Goal: Complete application form: Complete application form

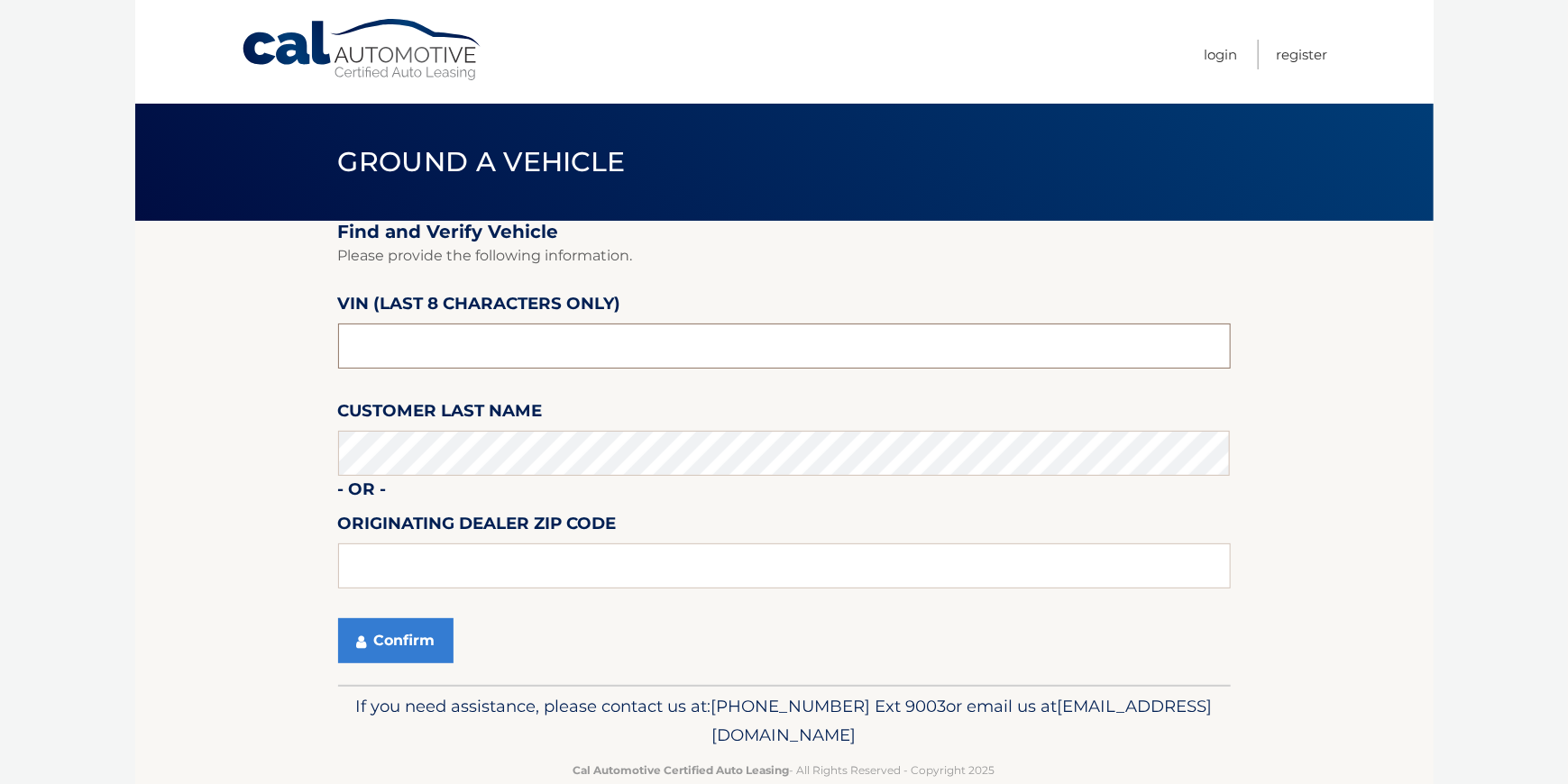
click at [444, 349] on input "text" at bounding box center [784, 345] width 892 height 45
type input "NT129213"
type input "16441"
click at [190, 618] on section "Find and Verify Vehicle Please provide the following information. VIN (last 8 c…" at bounding box center [784, 453] width 1298 height 464
click at [386, 638] on button "Confirm" at bounding box center [396, 640] width 115 height 45
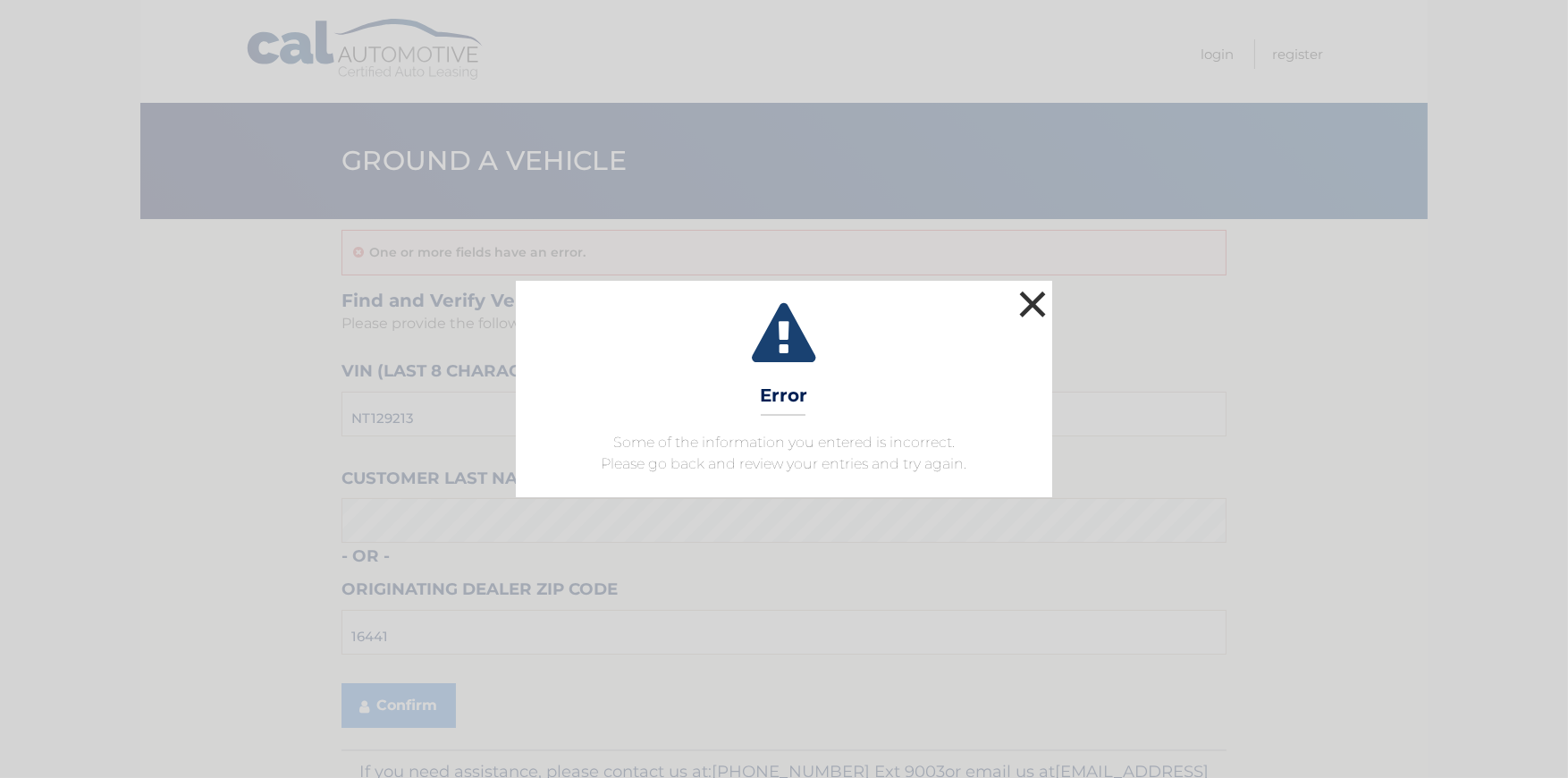
click at [1030, 304] on button "×" at bounding box center [1033, 304] width 36 height 36
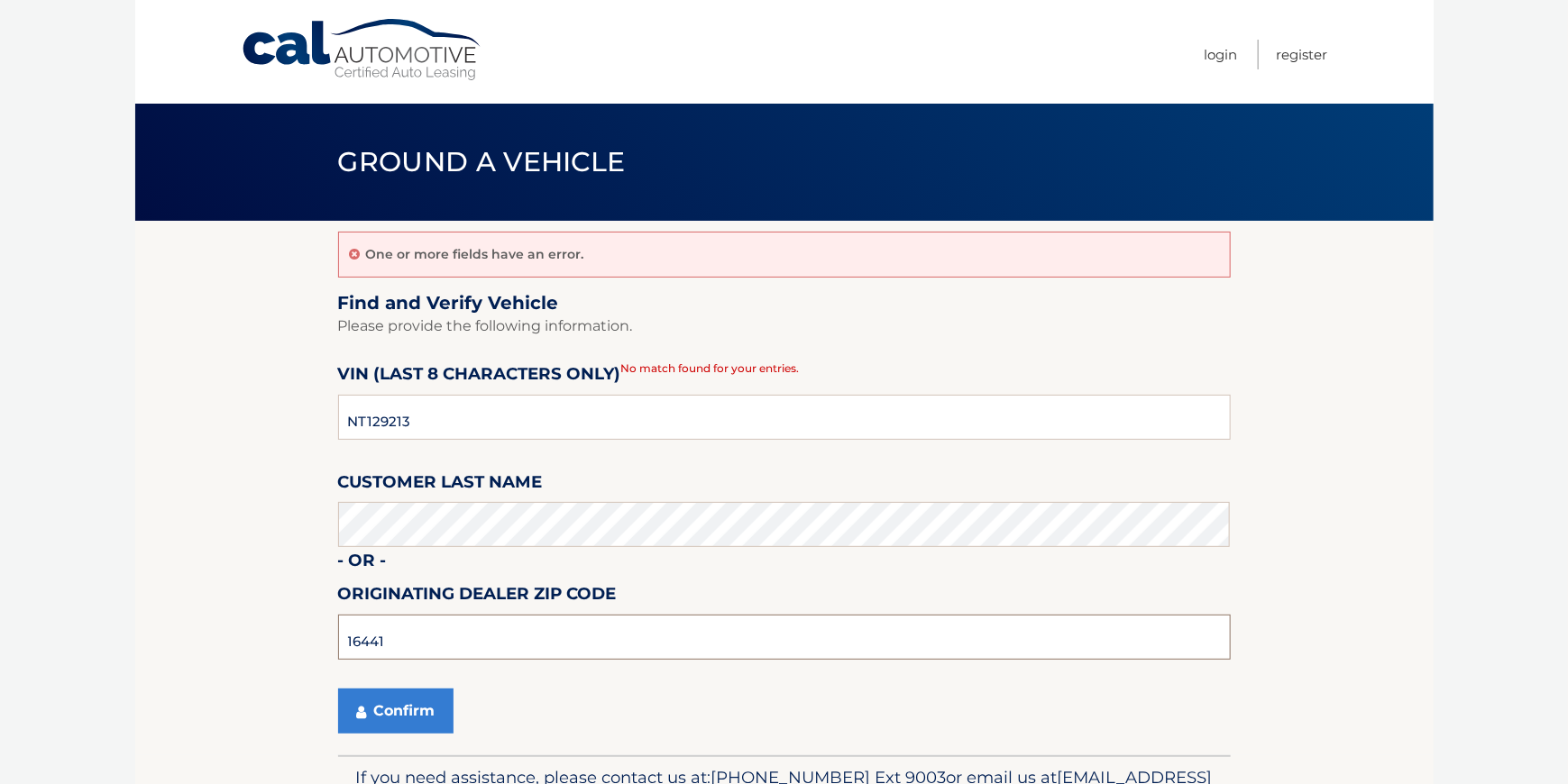
click at [419, 646] on input "16441" at bounding box center [784, 637] width 892 height 45
type input "1"
click at [420, 712] on button "Confirm" at bounding box center [396, 710] width 115 height 45
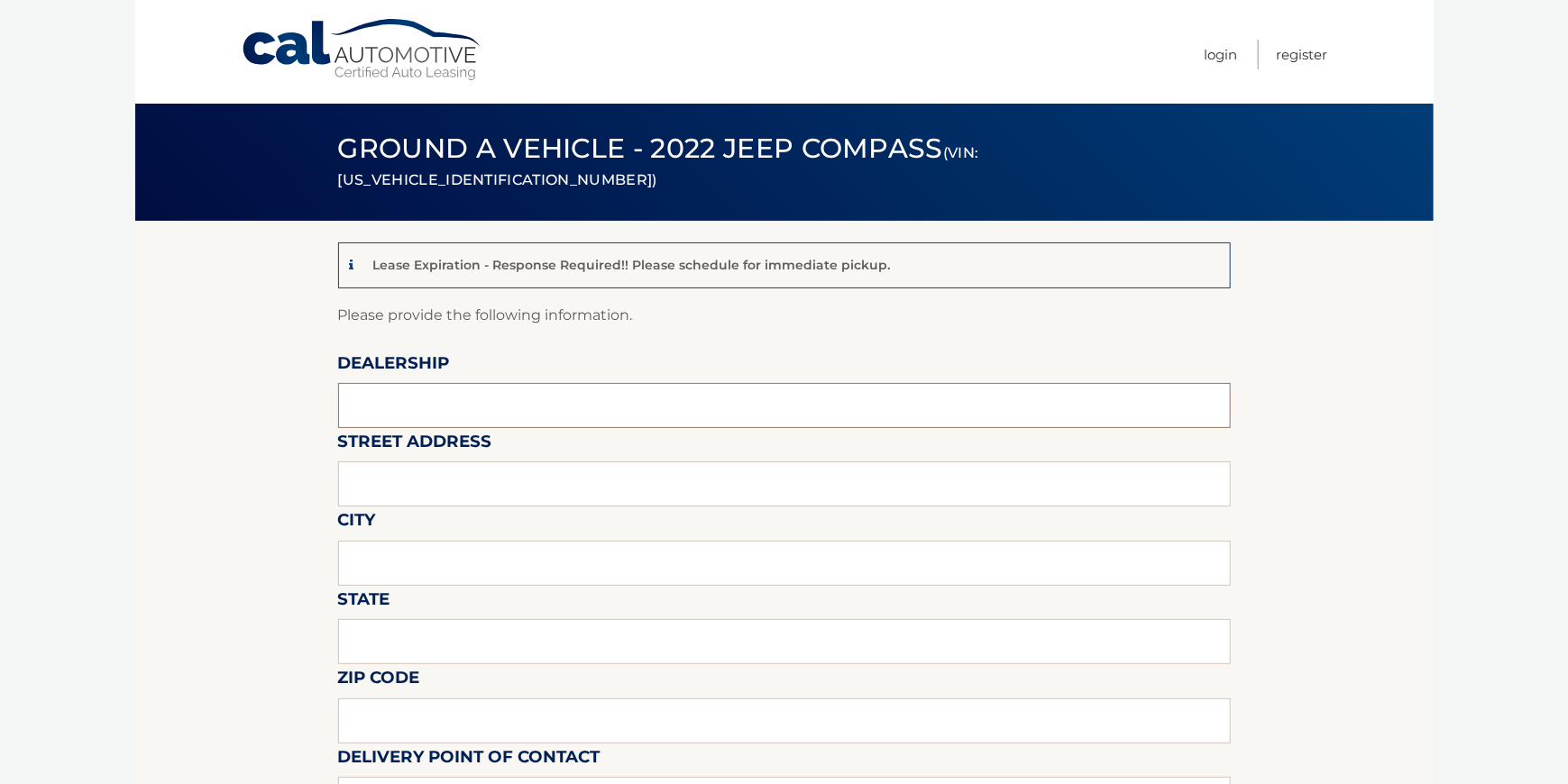
click at [386, 413] on input "text" at bounding box center [784, 405] width 892 height 45
type input "[PERSON_NAME] CHRYSLER JEEP DODGE INC"
type input "[STREET_ADDRESS]"
type input "WATERFORD"
type input "PA"
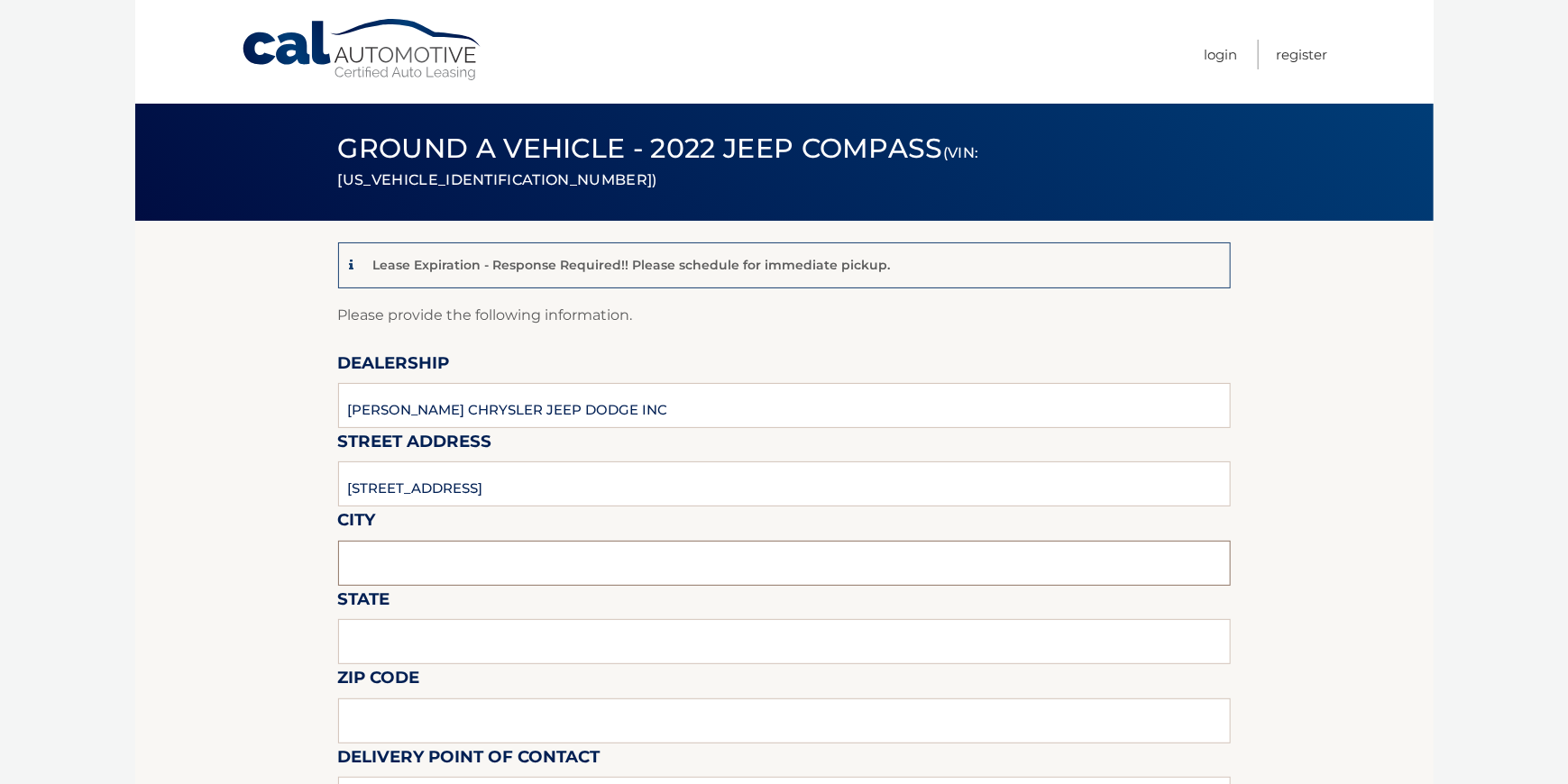
type input "16441"
type input "DON COSNER"
type input "814-796-1774"
type input "dcosner@humesforcars.com"
type input "MATT CLARK"
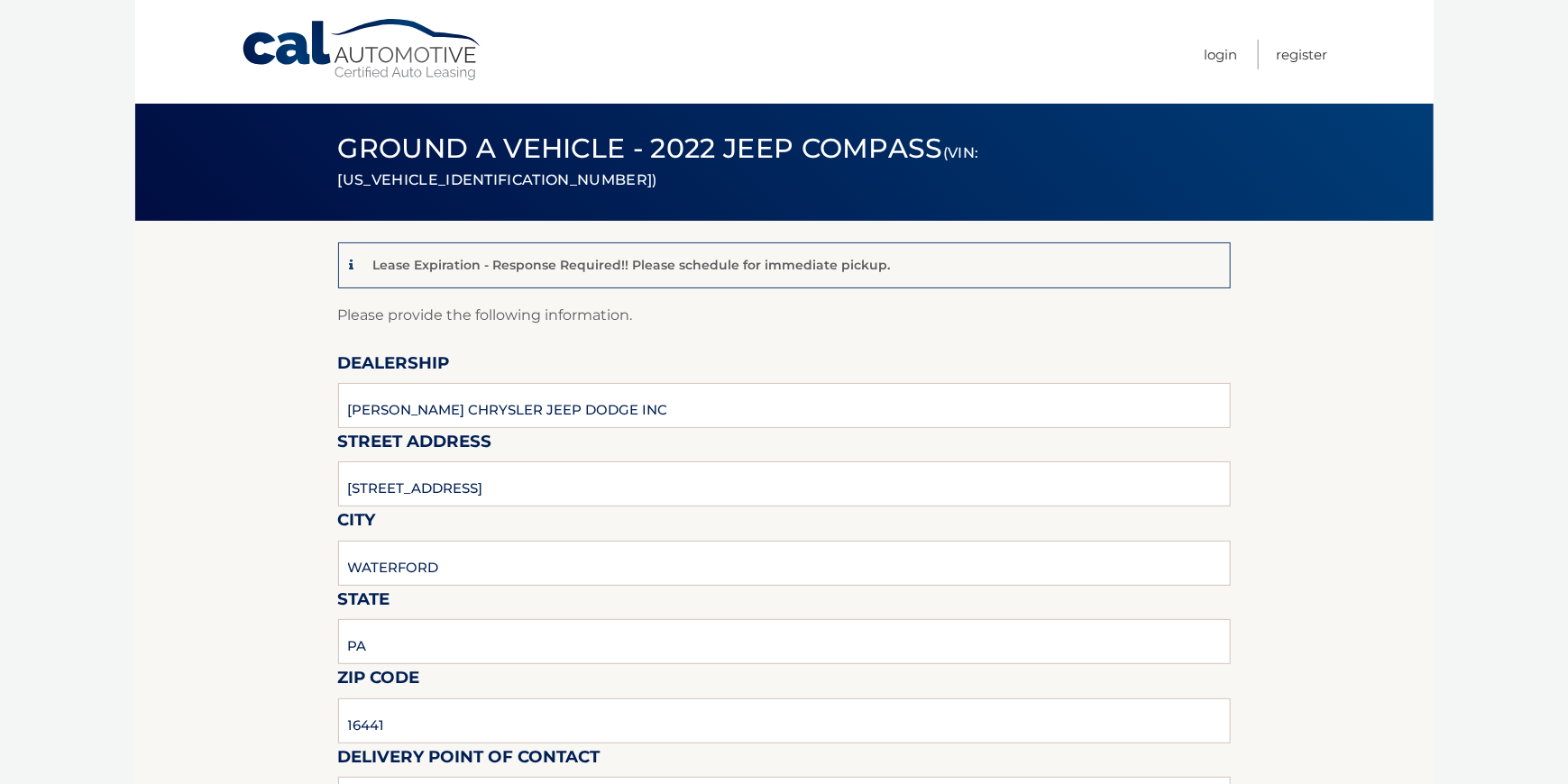
type input "814-796-1756"
type input "mclark@humesforcars.com"
type input "MARY BETH SMITH"
type input "mbsmith@humesforcars.com"
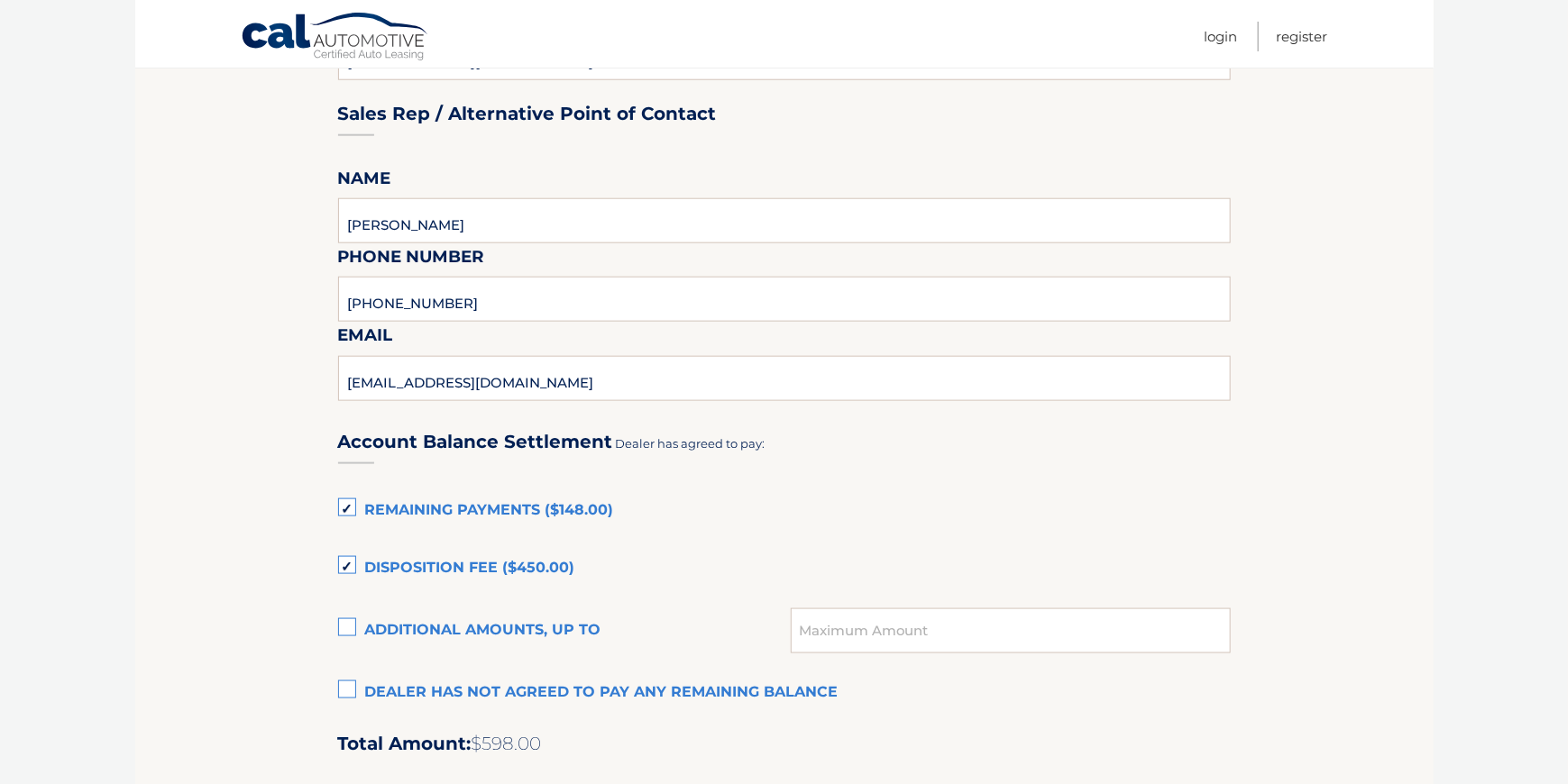
scroll to position [1081, 0]
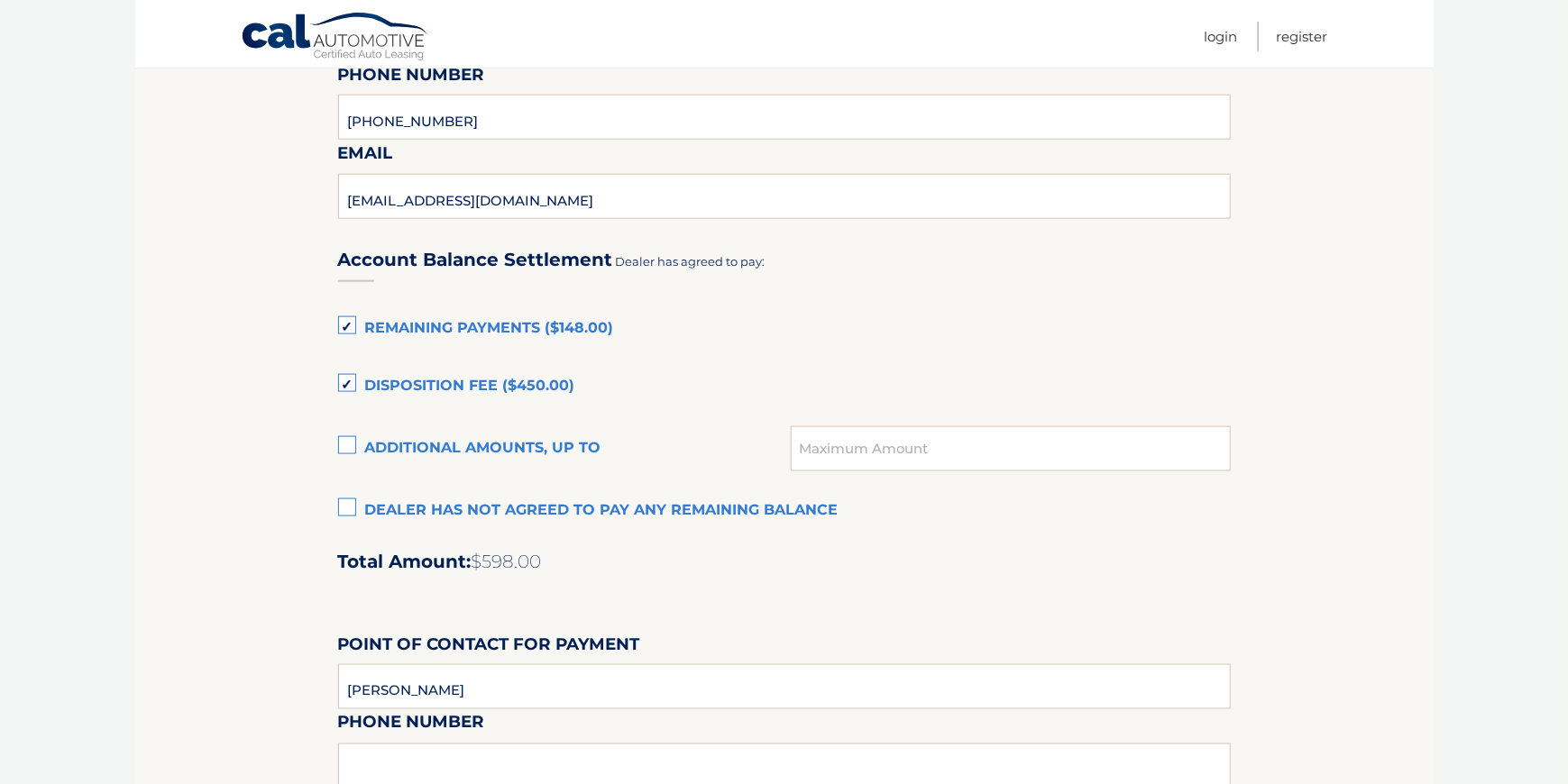
click at [345, 325] on label "Remaining Payments ($148.00)" at bounding box center [784, 328] width 892 height 36
click at [0, 0] on input "Remaining Payments ($148.00)" at bounding box center [0, 0] width 0 height 0
click at [345, 384] on label "Disposition Fee ($450.00)" at bounding box center [784, 386] width 892 height 36
click at [0, 0] on input "Disposition Fee ($450.00)" at bounding box center [0, 0] width 0 height 0
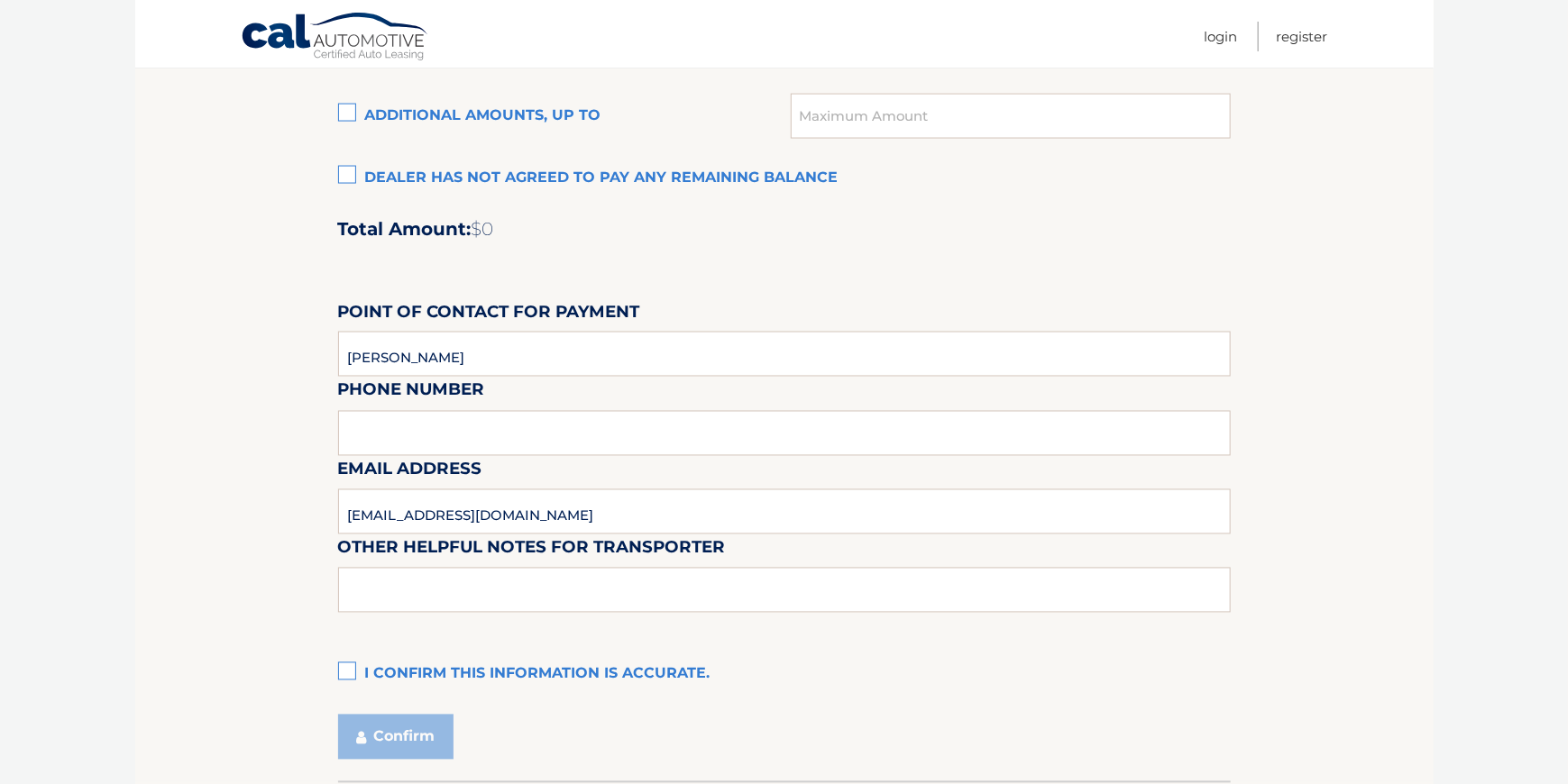
scroll to position [1442, 0]
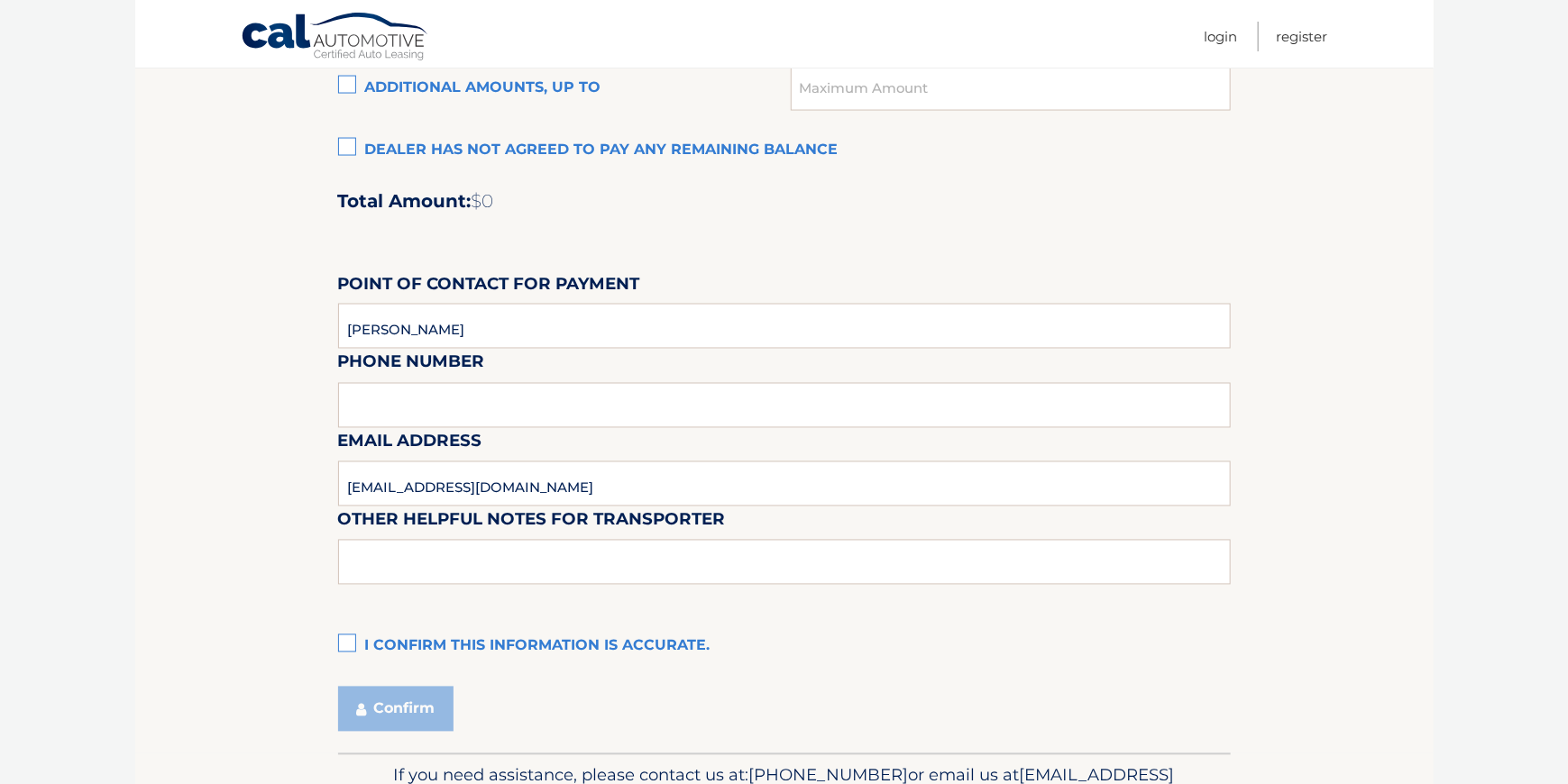
click at [346, 634] on label "I confirm this information is accurate." at bounding box center [784, 647] width 892 height 36
click at [0, 0] on input "I confirm this information is accurate." at bounding box center [0, 0] width 0 height 0
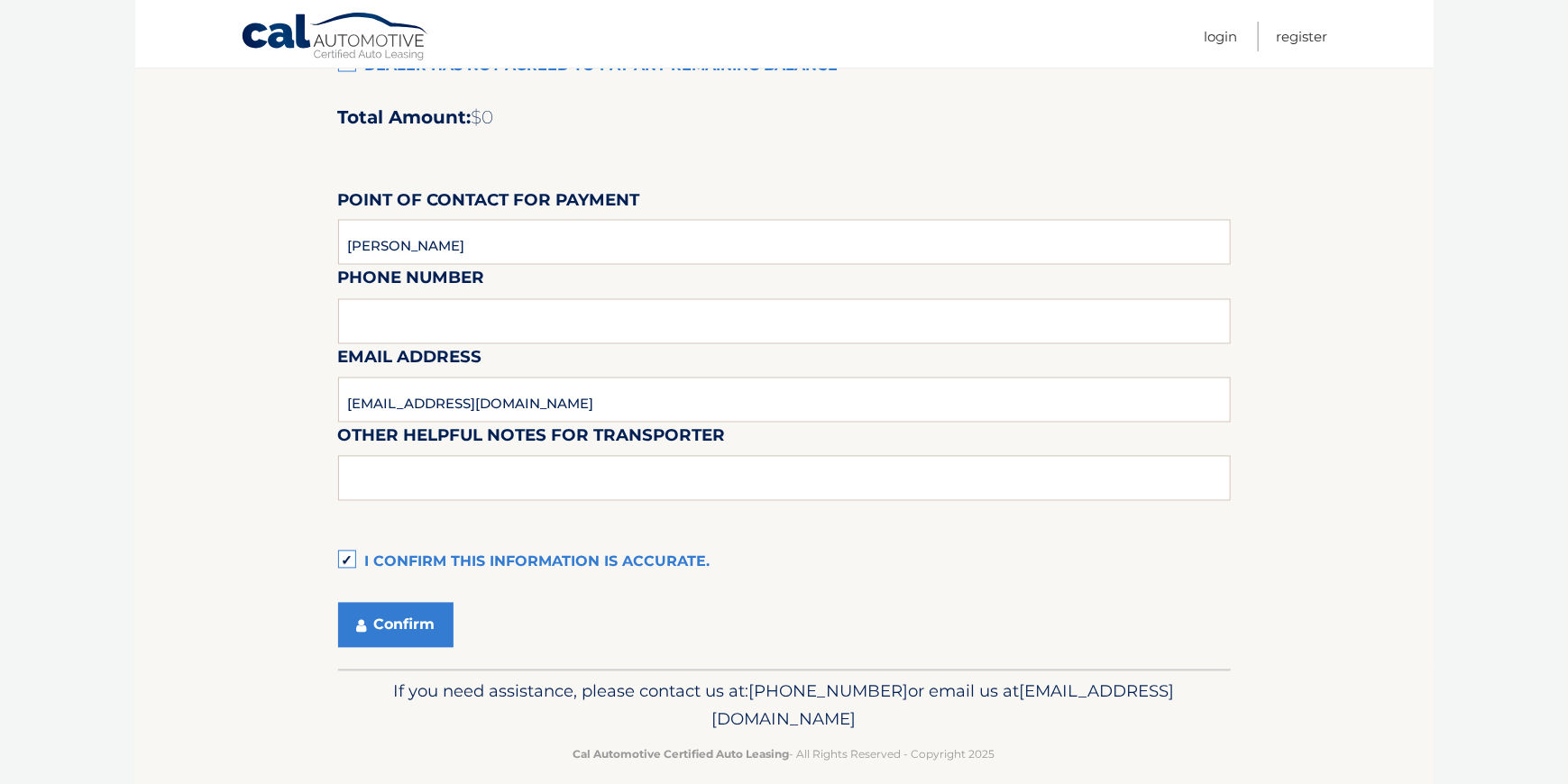
scroll to position [1547, 0]
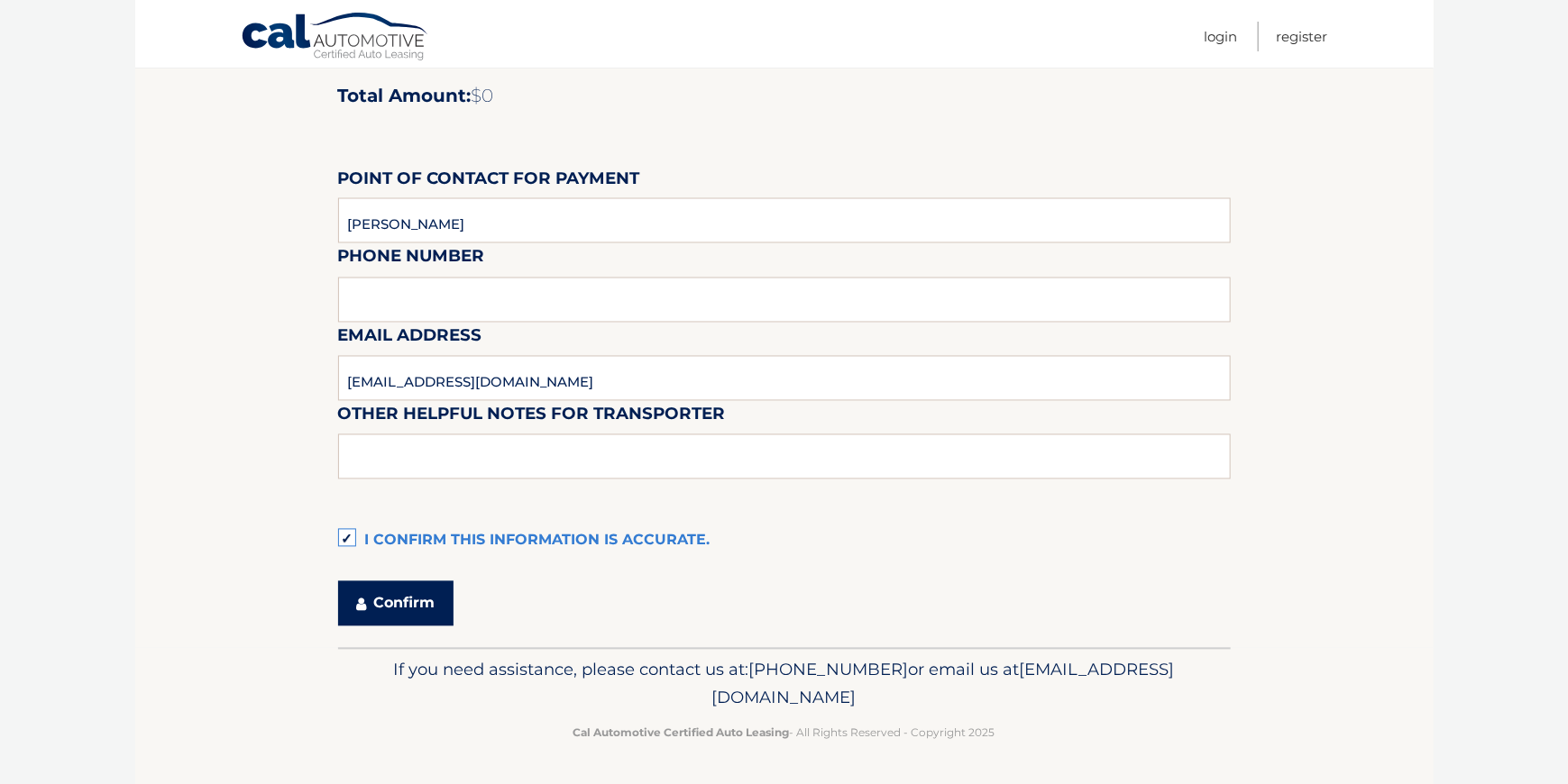
click at [421, 613] on button "Confirm" at bounding box center [396, 603] width 115 height 45
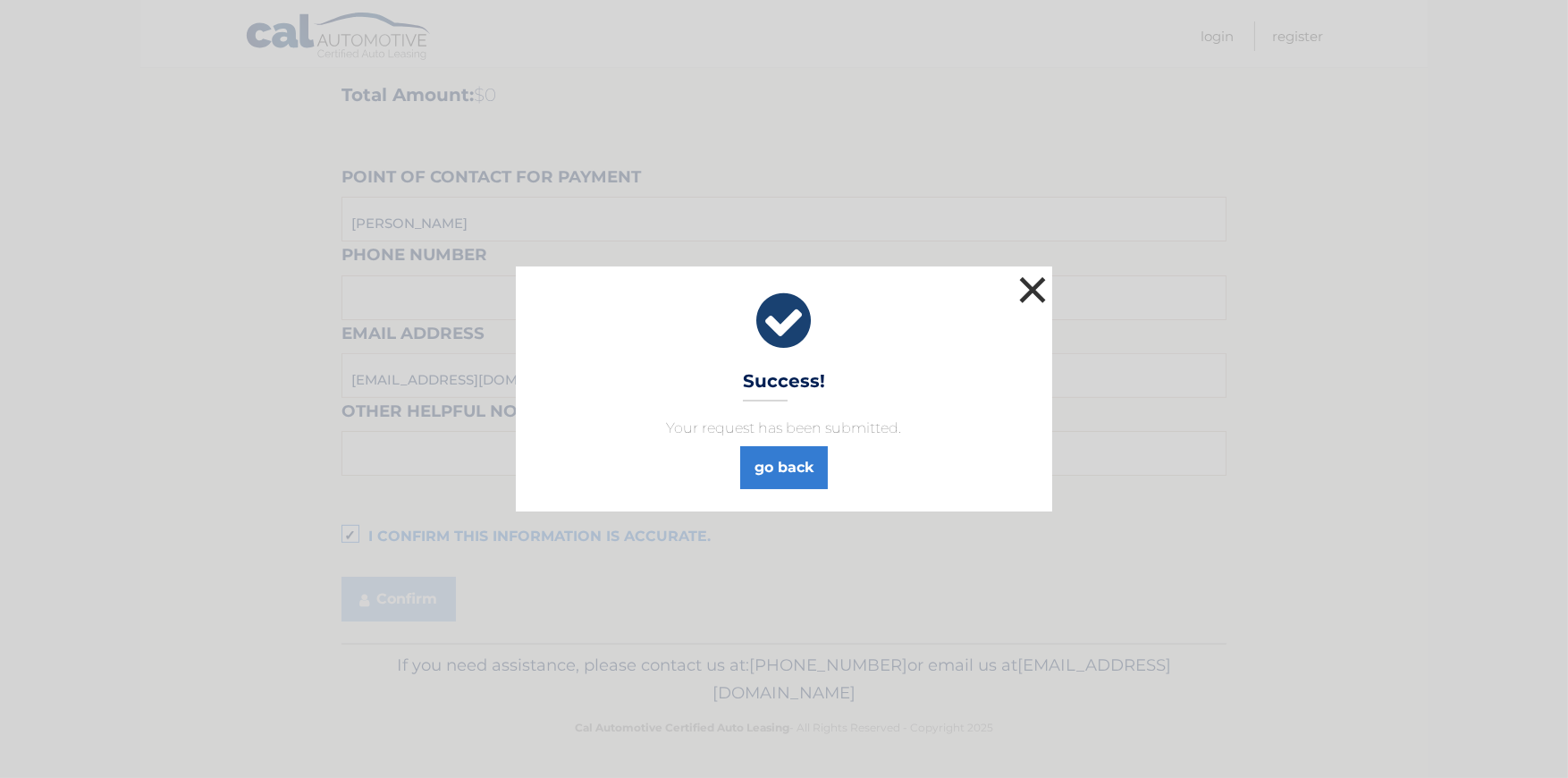
click at [1032, 288] on button "×" at bounding box center [1033, 289] width 36 height 36
